Goal: Task Accomplishment & Management: Complete application form

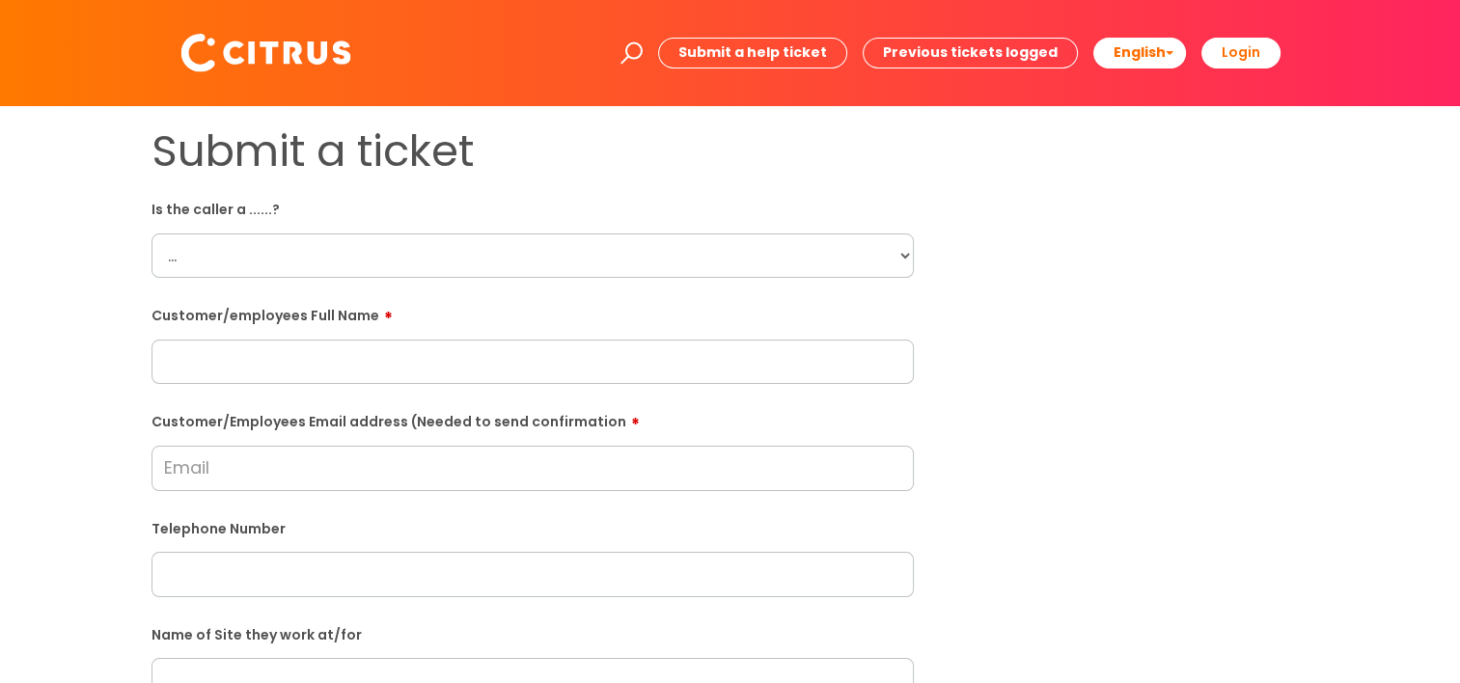
drag, startPoint x: 907, startPoint y: 269, endPoint x: 890, endPoint y: 270, distance: 16.4
click at [907, 269] on select "... Citrus Customer Citrus Employee [DEMOGRAPHIC_DATA] Supplier" at bounding box center [532, 255] width 762 height 44
select select "Citrus Employee"
click at [151, 233] on select "... Citrus Customer Citrus Employee [DEMOGRAPHIC_DATA] Supplier" at bounding box center [532, 255] width 762 height 44
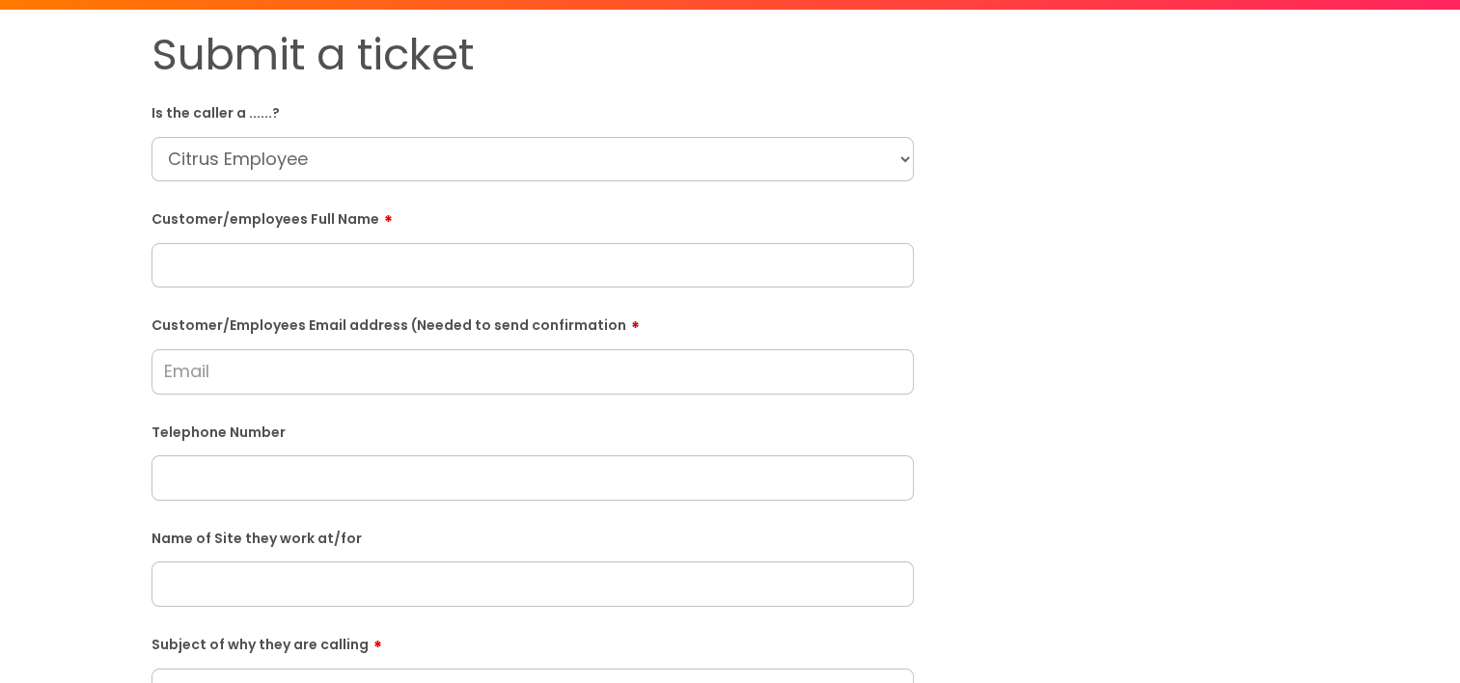
click at [189, 273] on input "text" at bounding box center [532, 265] width 762 height 44
click at [237, 269] on input "text" at bounding box center [532, 265] width 762 height 44
paste input "[PERSON_NAME]"
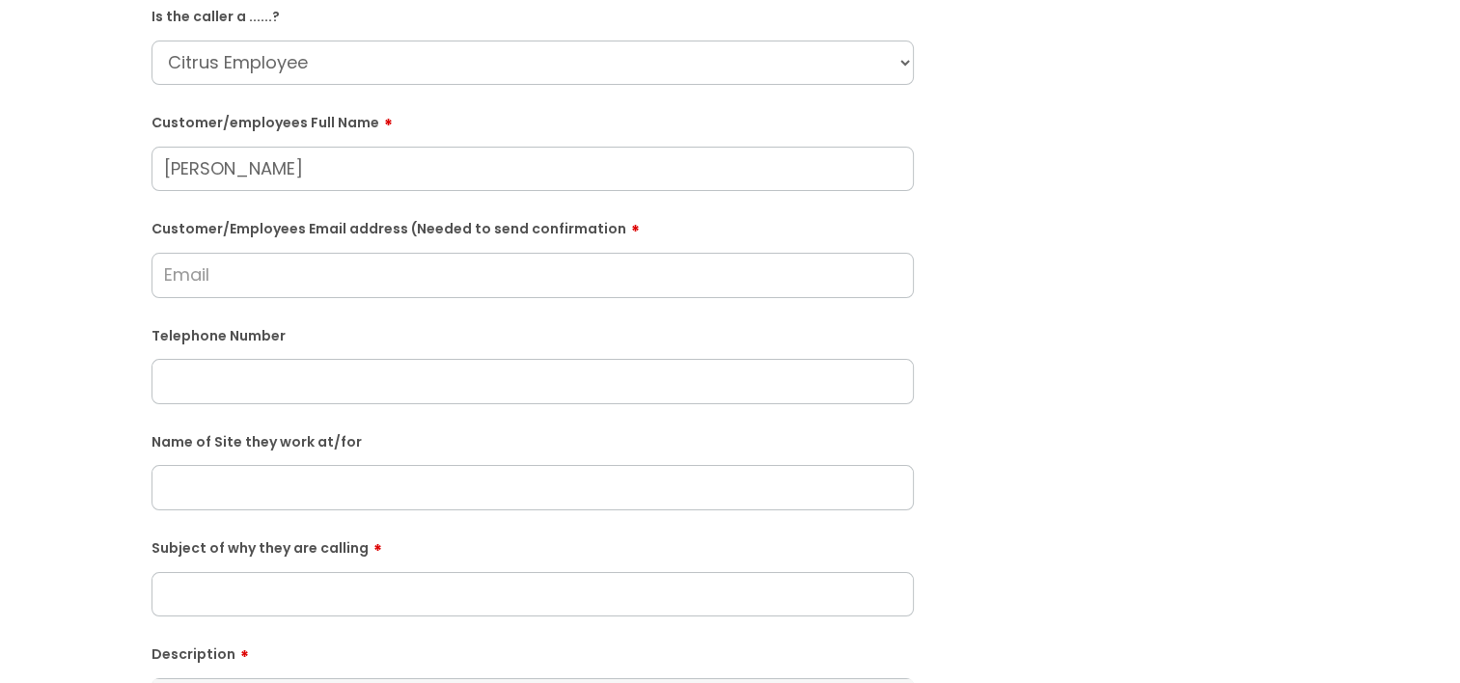
type input "[PERSON_NAME]"
click at [204, 384] on input "text" at bounding box center [532, 381] width 762 height 44
click at [224, 389] on input "text" at bounding box center [532, 381] width 762 height 44
paste input "07403090790"
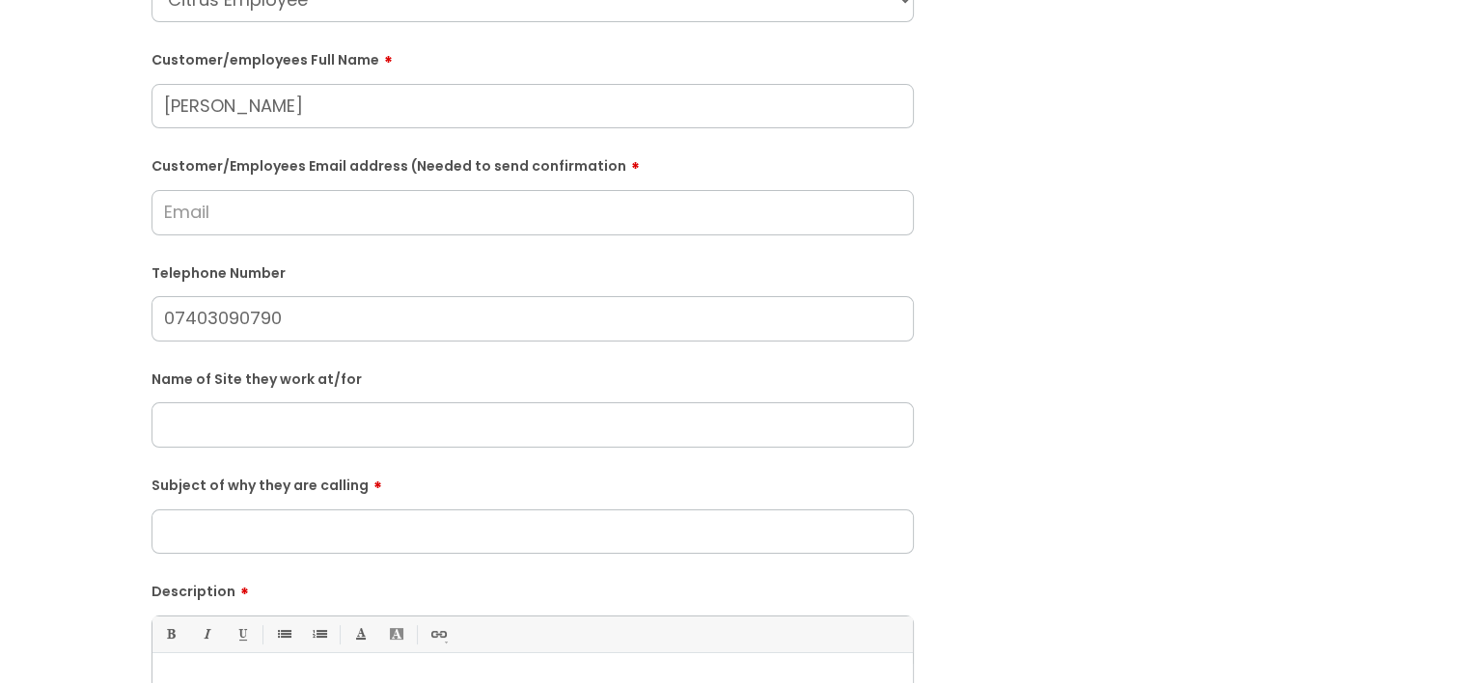
scroll to position [289, 0]
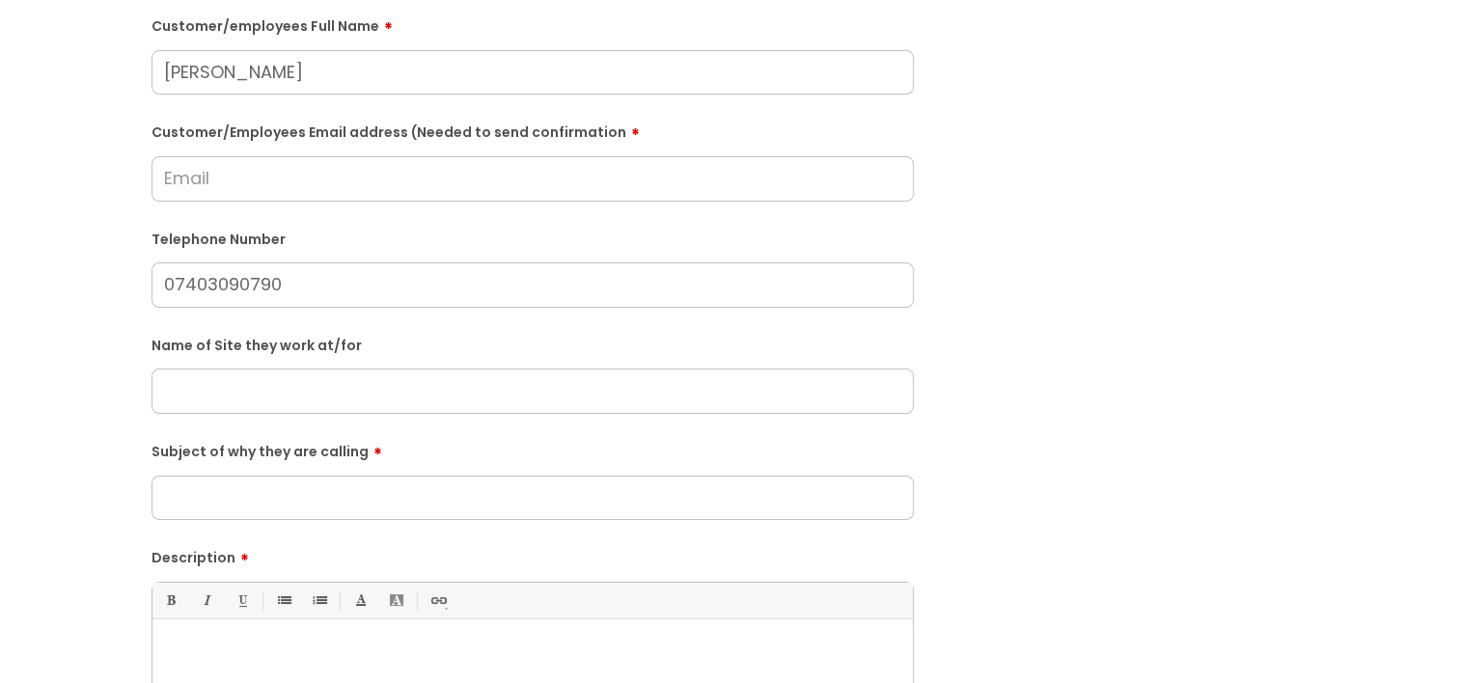
type input "07403090790"
click at [224, 387] on input "text" at bounding box center [532, 390] width 762 height 44
click at [223, 386] on input "text" at bounding box center [532, 390] width 762 height 44
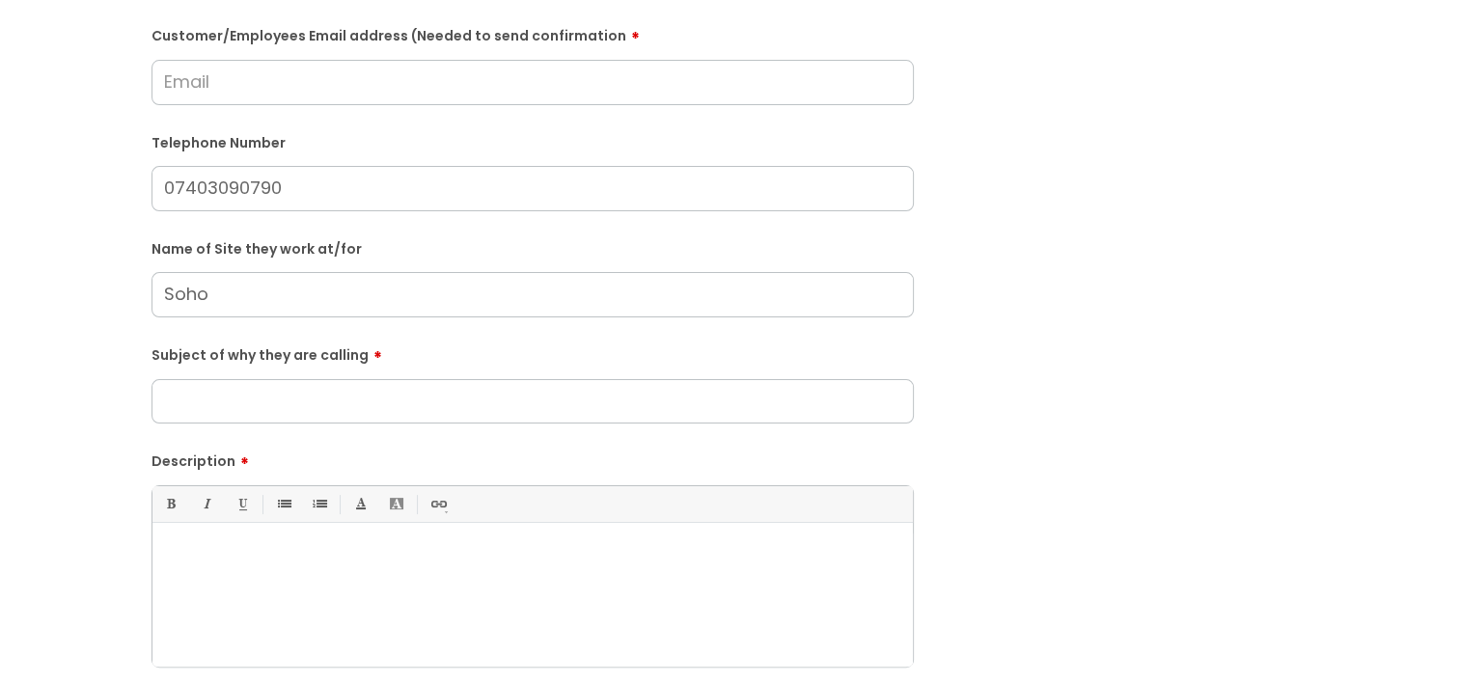
type input "Soho"
click at [216, 390] on input "Subject of why they are calling" at bounding box center [532, 401] width 762 height 44
type input "Absence"
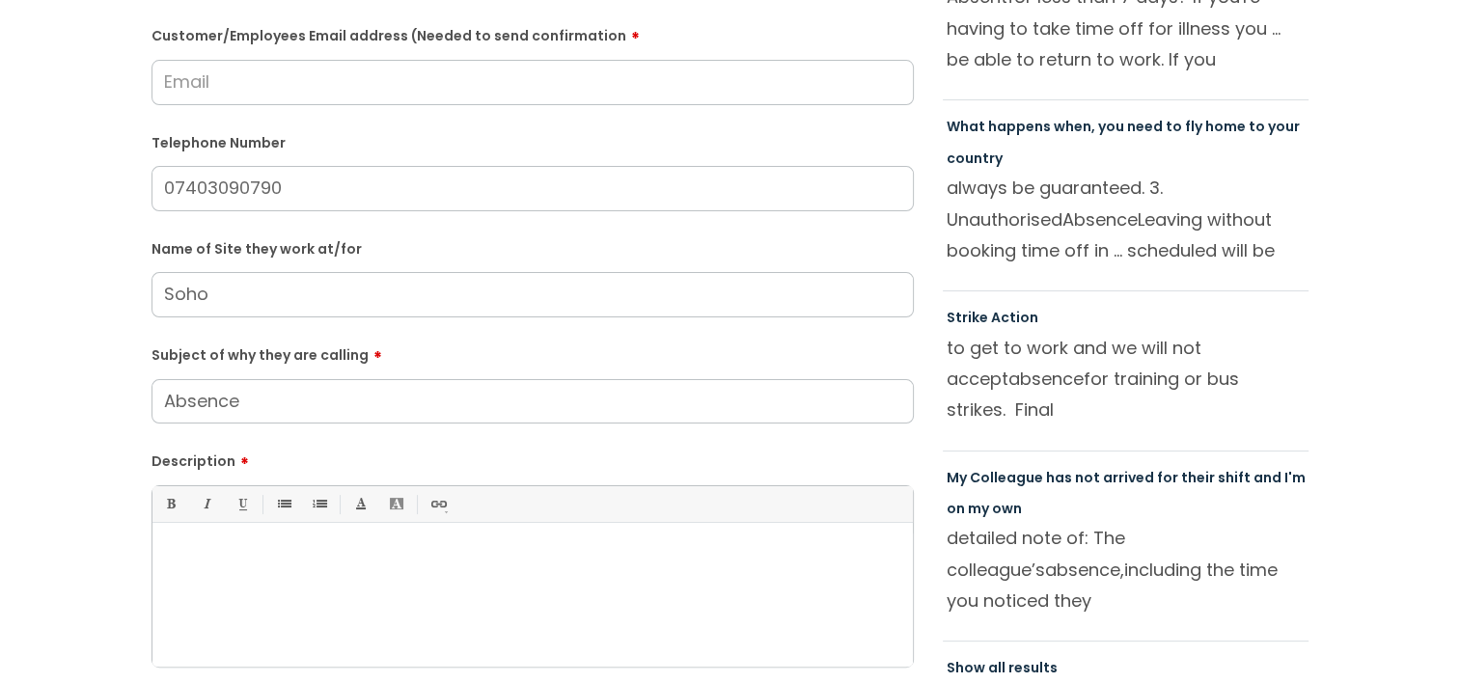
click at [457, 558] on p at bounding box center [532, 556] width 731 height 17
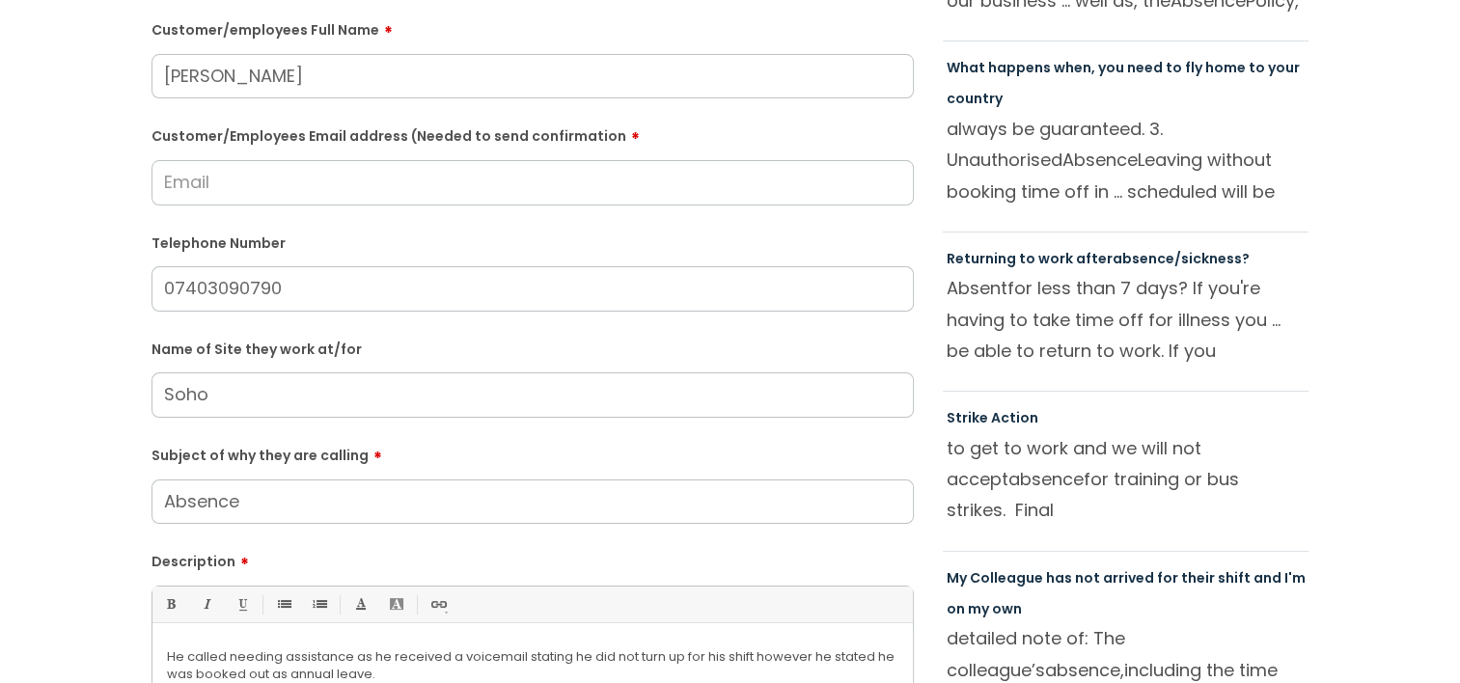
scroll to position [289, 0]
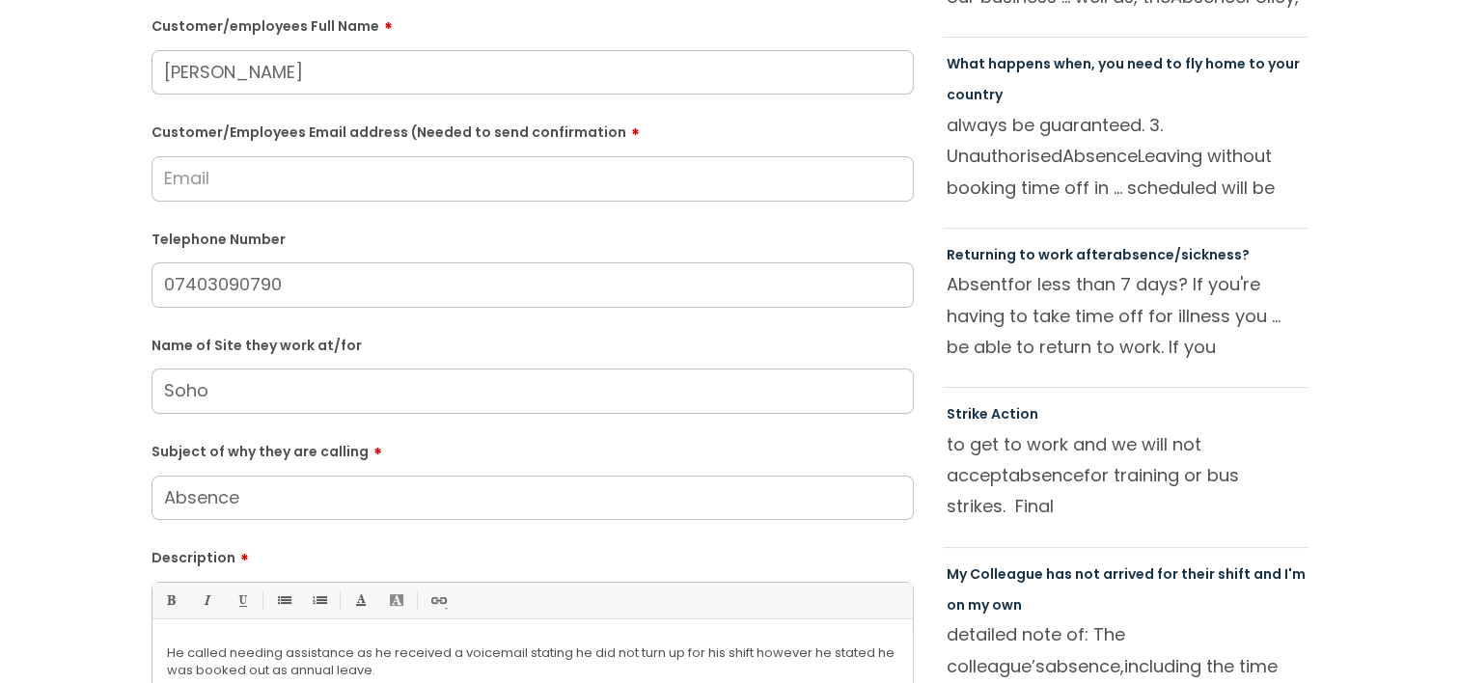
click at [203, 180] on input "Customer/Employees Email address (Needed to send confirmation" at bounding box center [532, 178] width 762 height 44
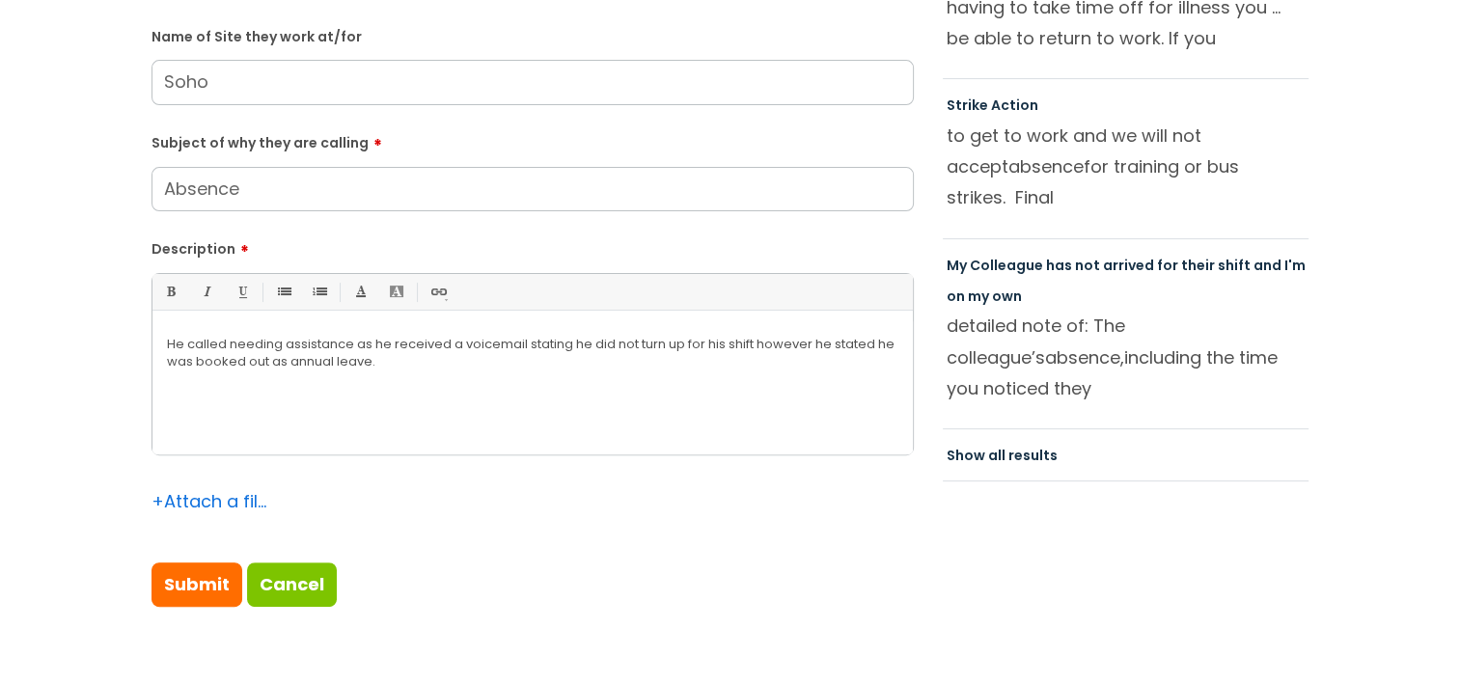
scroll to position [868, 0]
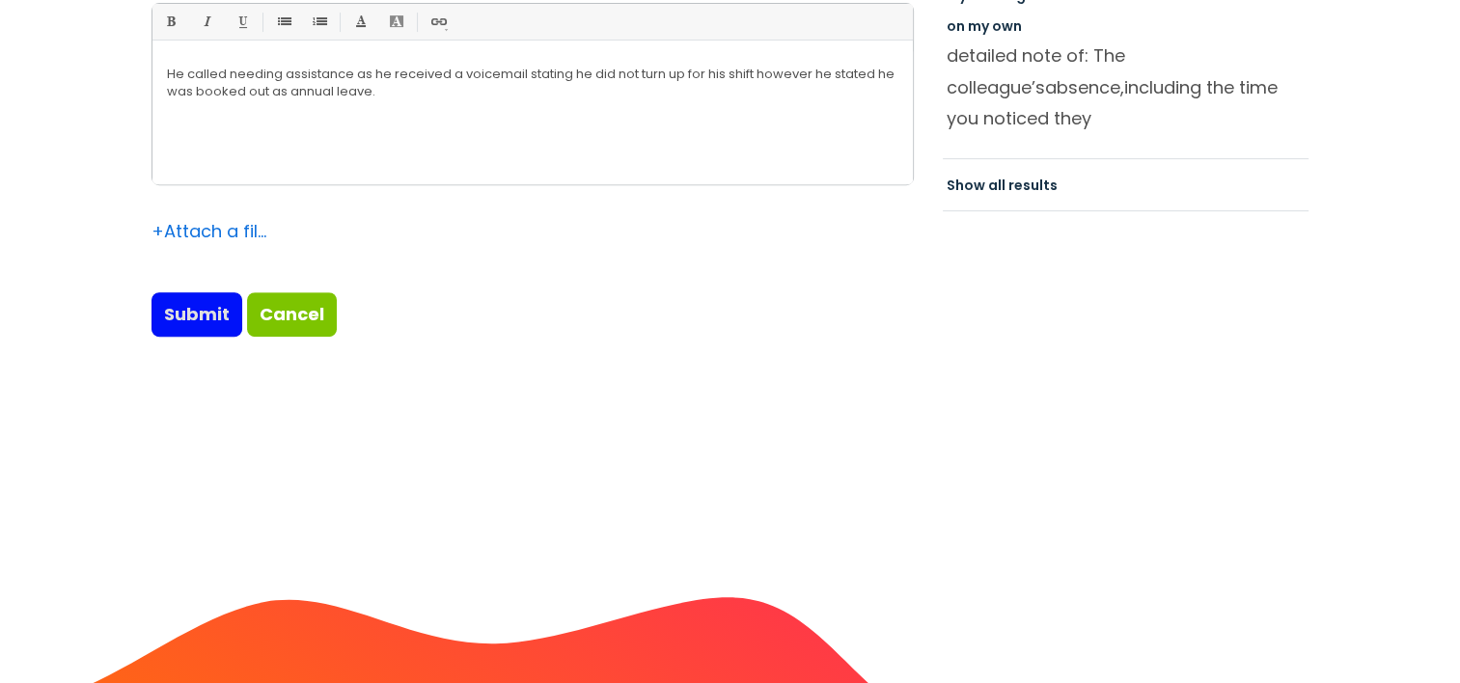
type input "[EMAIL_ADDRESS][DOMAIN_NAME]"
click at [181, 316] on input "Submit" at bounding box center [196, 314] width 91 height 44
type input "Please Wait..."
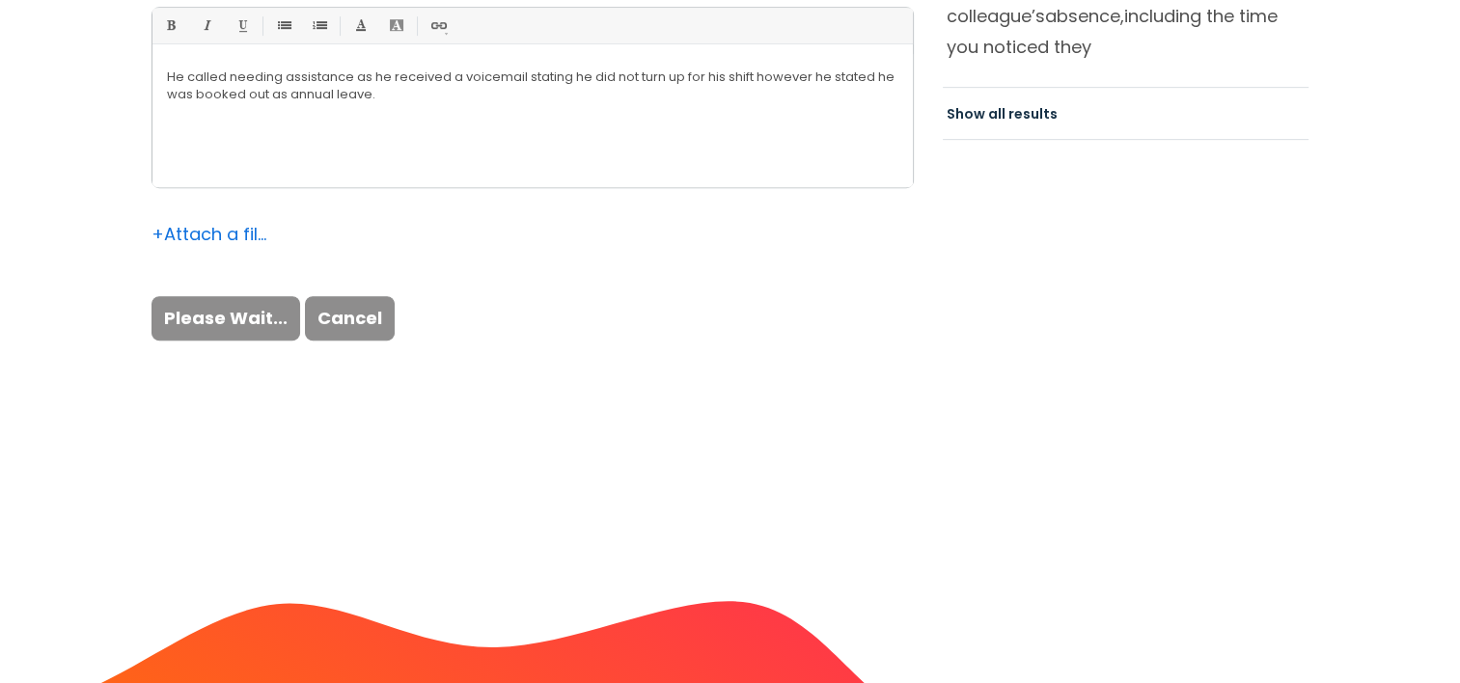
scroll to position [942, 0]
